Goal: Task Accomplishment & Management: Manage account settings

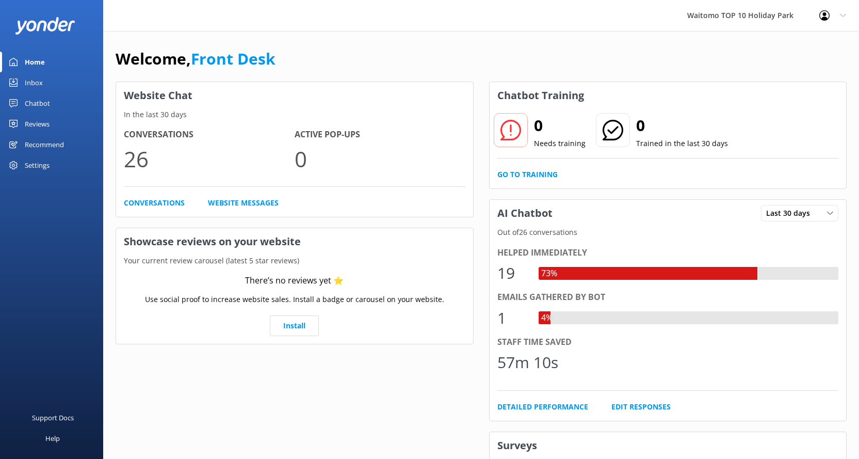
click at [46, 84] on link "Inbox" at bounding box center [51, 82] width 103 height 21
